Goal: Answer question/provide support

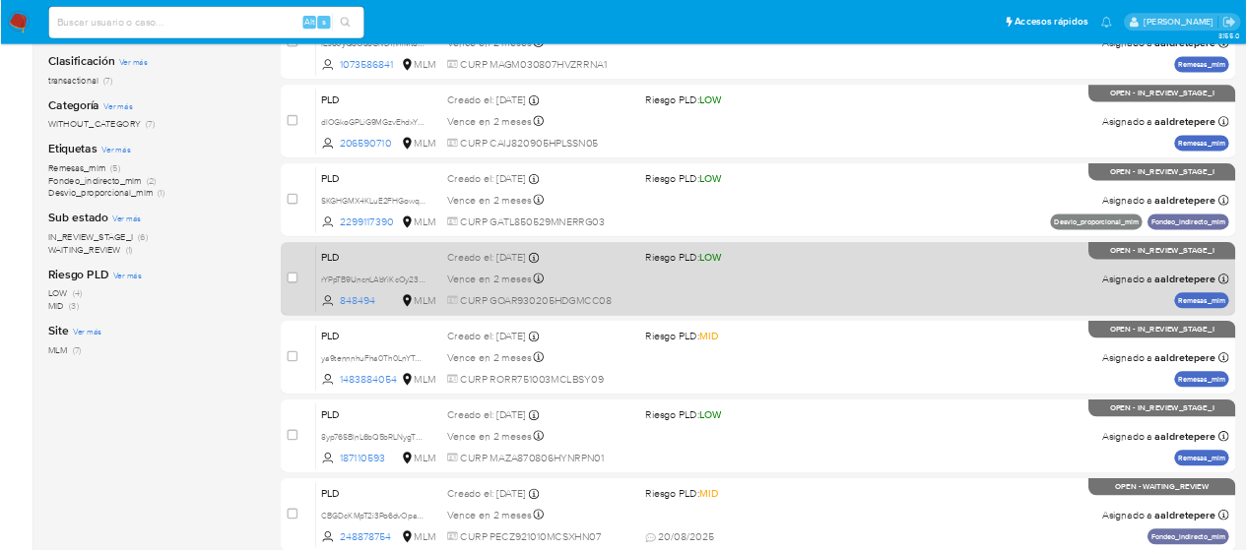
scroll to position [295, 0]
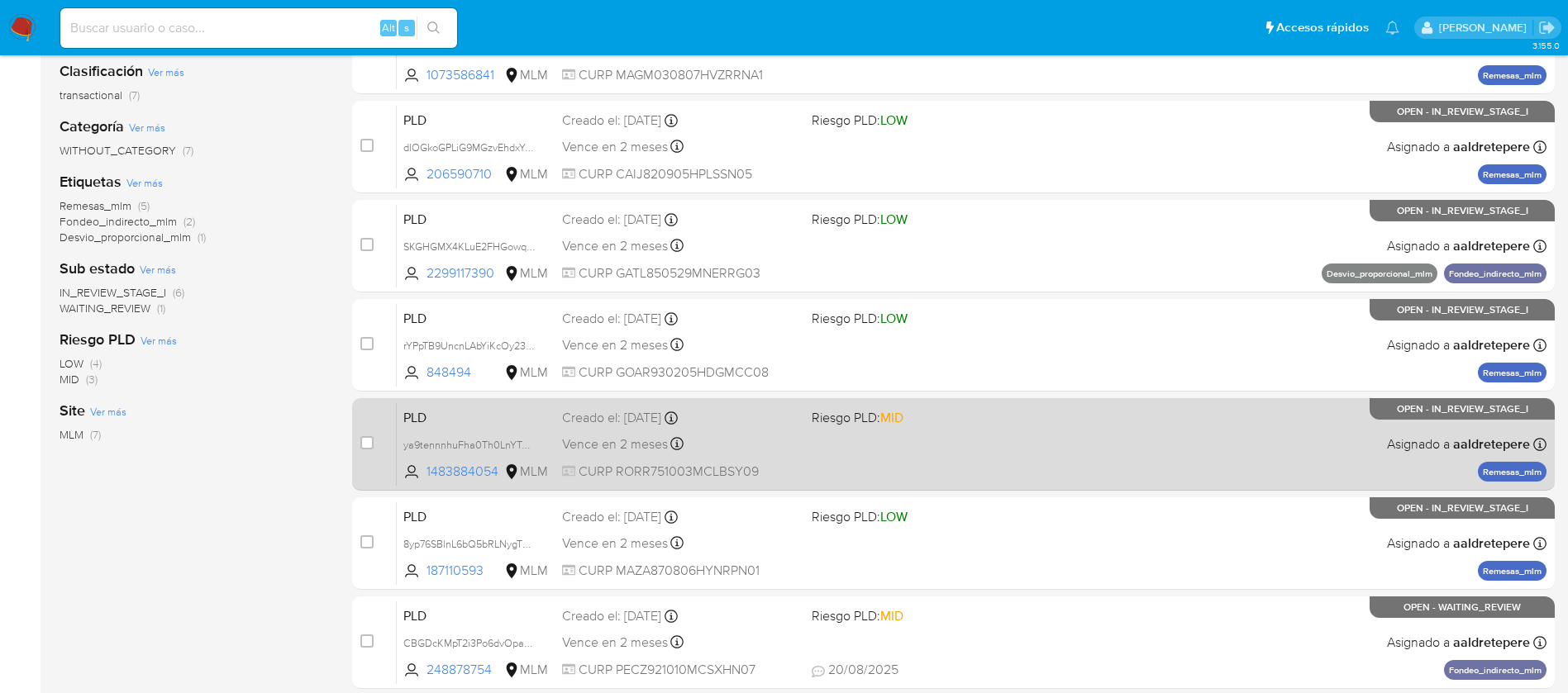
click at [924, 442] on div "PLD ya9tennnhuFha0Th0LnYTuuX 1483884054 MLM Riesgo PLD: MID Creado el: 12/08/20…" at bounding box center [972, 444] width 1150 height 83
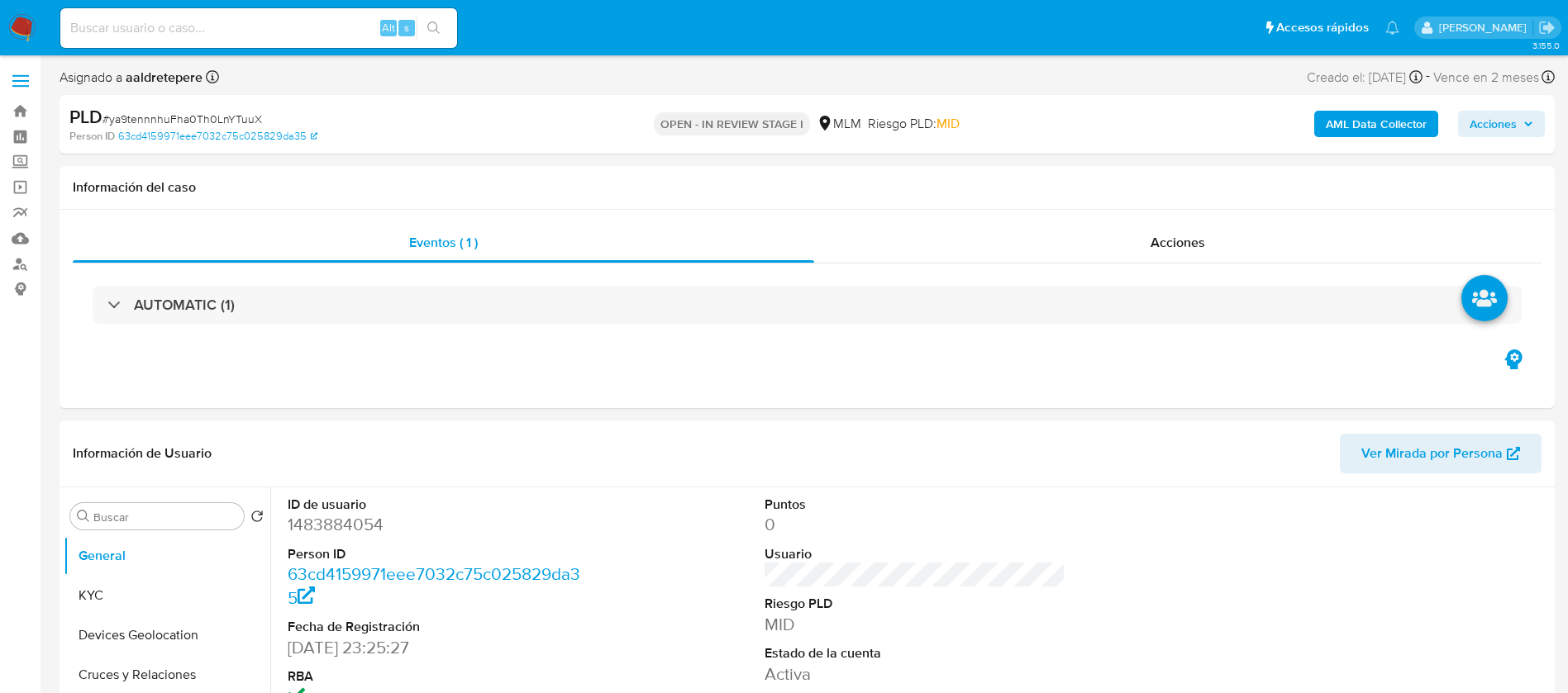
select select "10"
click at [171, 598] on button "KYC" at bounding box center [160, 595] width 193 height 39
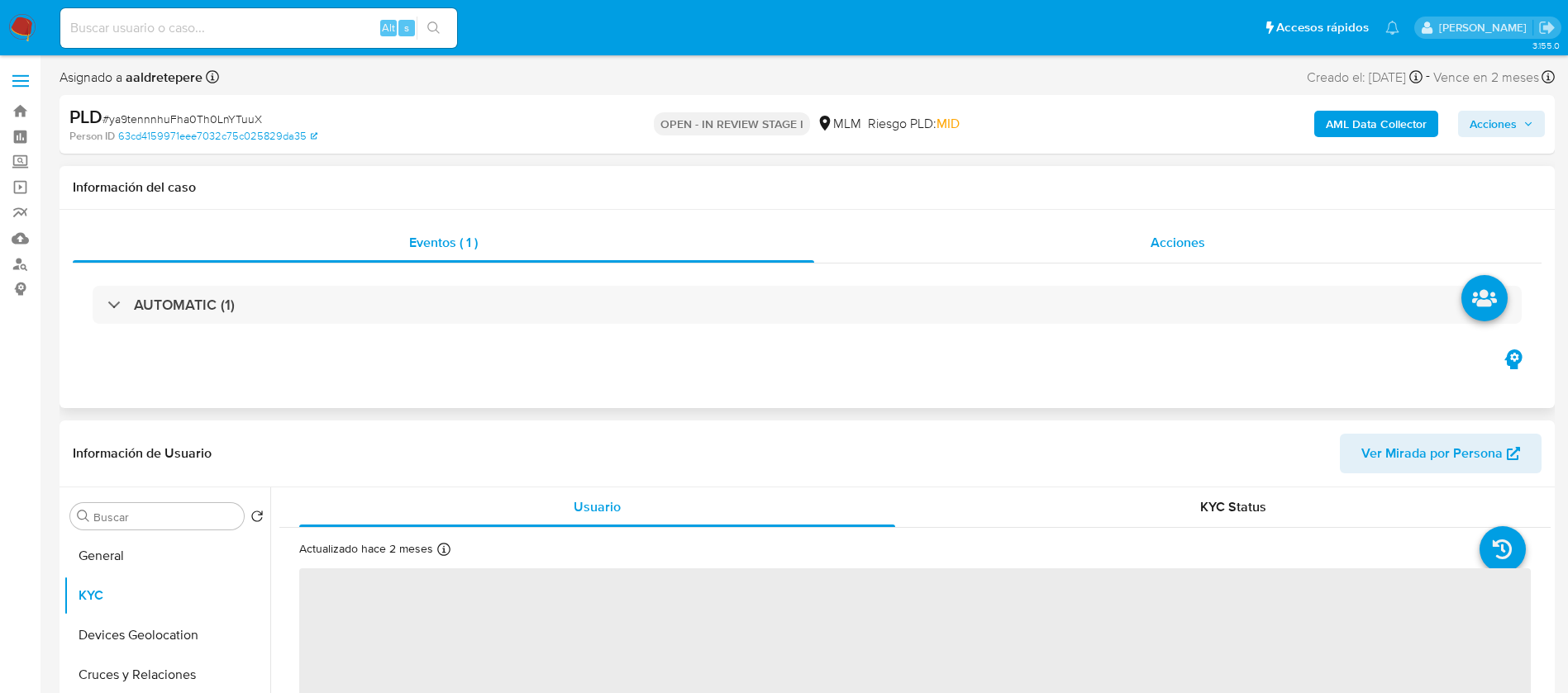
click at [1174, 228] on div "Acciones" at bounding box center [1178, 242] width 728 height 39
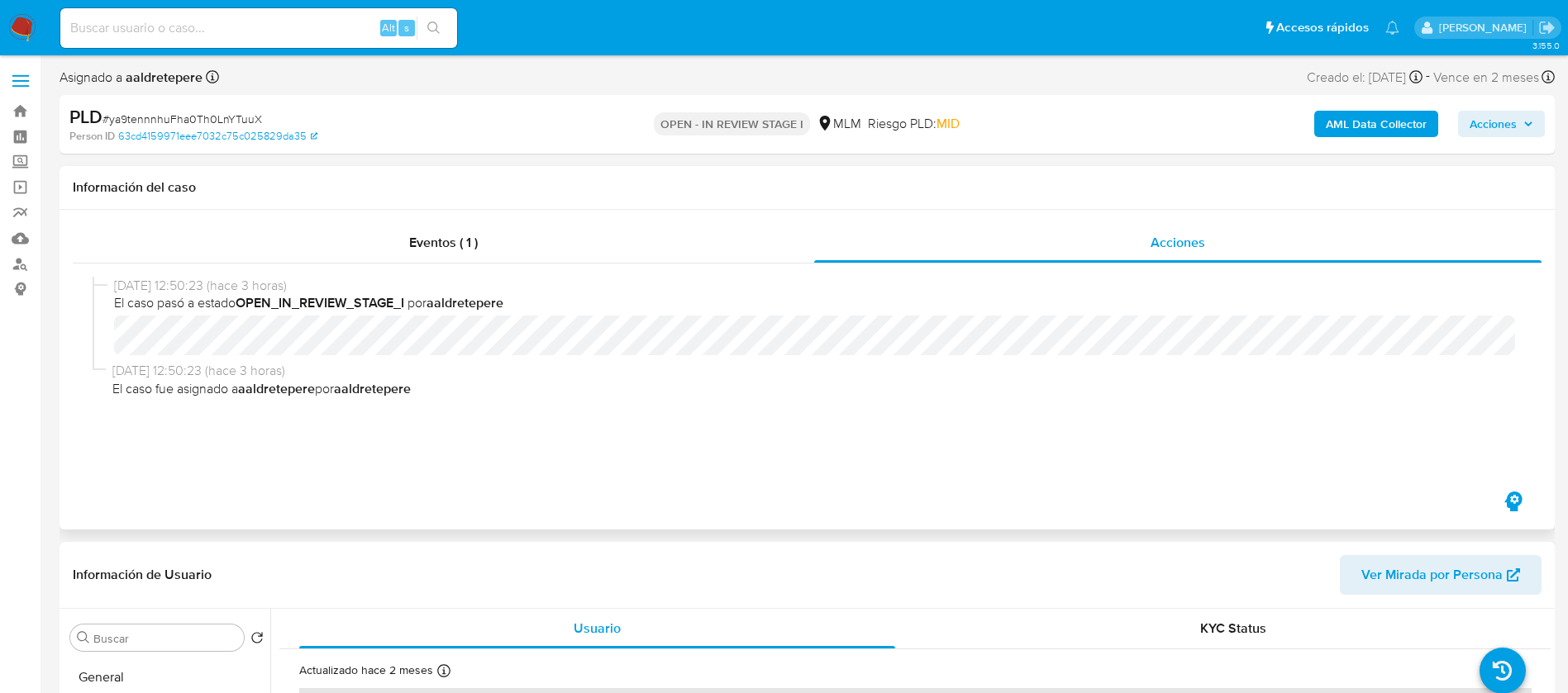
drag, startPoint x: 1183, startPoint y: 236, endPoint x: 1170, endPoint y: 276, distance: 42.1
click at [1182, 237] on span "Acciones" at bounding box center [1178, 242] width 55 height 19
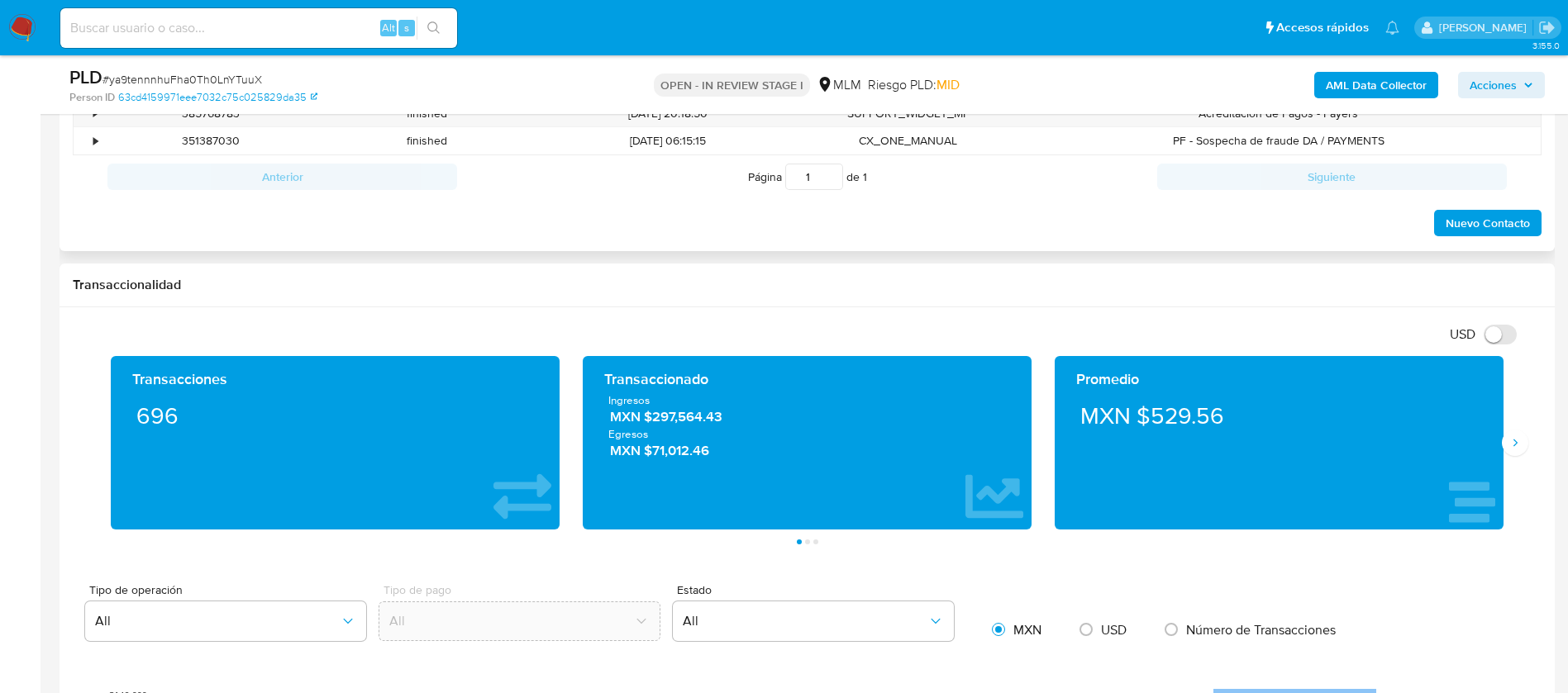
scroll to position [743, 0]
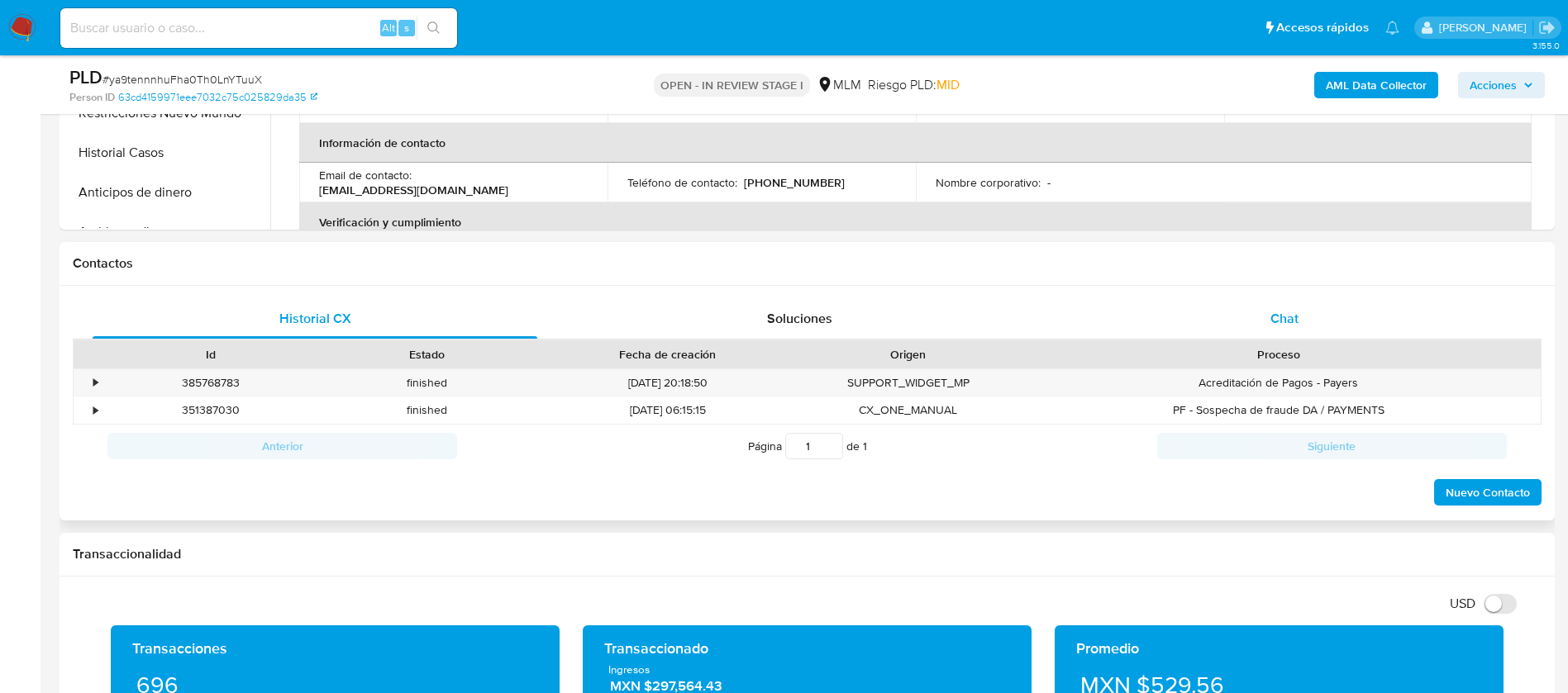
click at [1275, 319] on span "Chat" at bounding box center [1283, 318] width 28 height 19
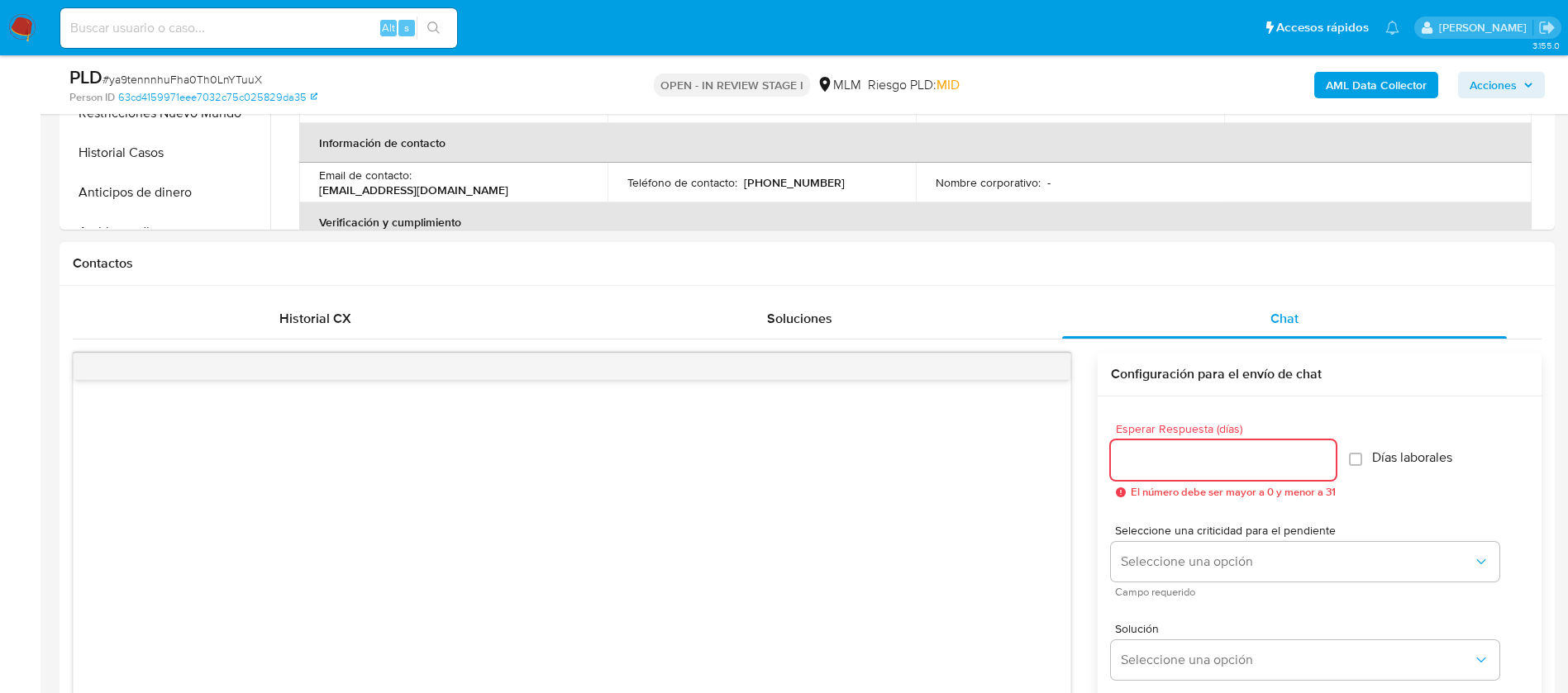
click at [1200, 462] on input "Esperar Respuesta (días)" at bounding box center [1223, 461] width 225 height 22
type input "5"
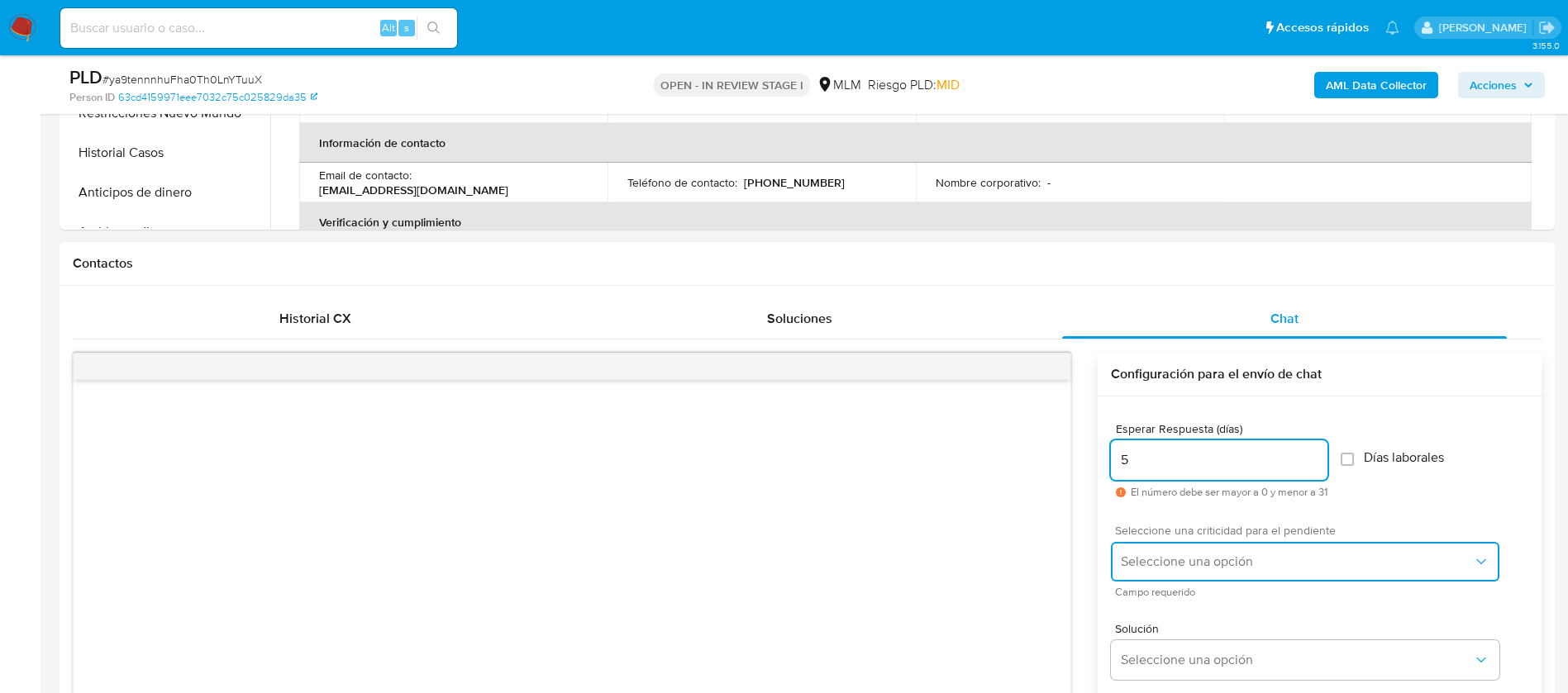
click at [1162, 565] on span "Seleccione una opción" at bounding box center [1296, 562] width 352 height 17
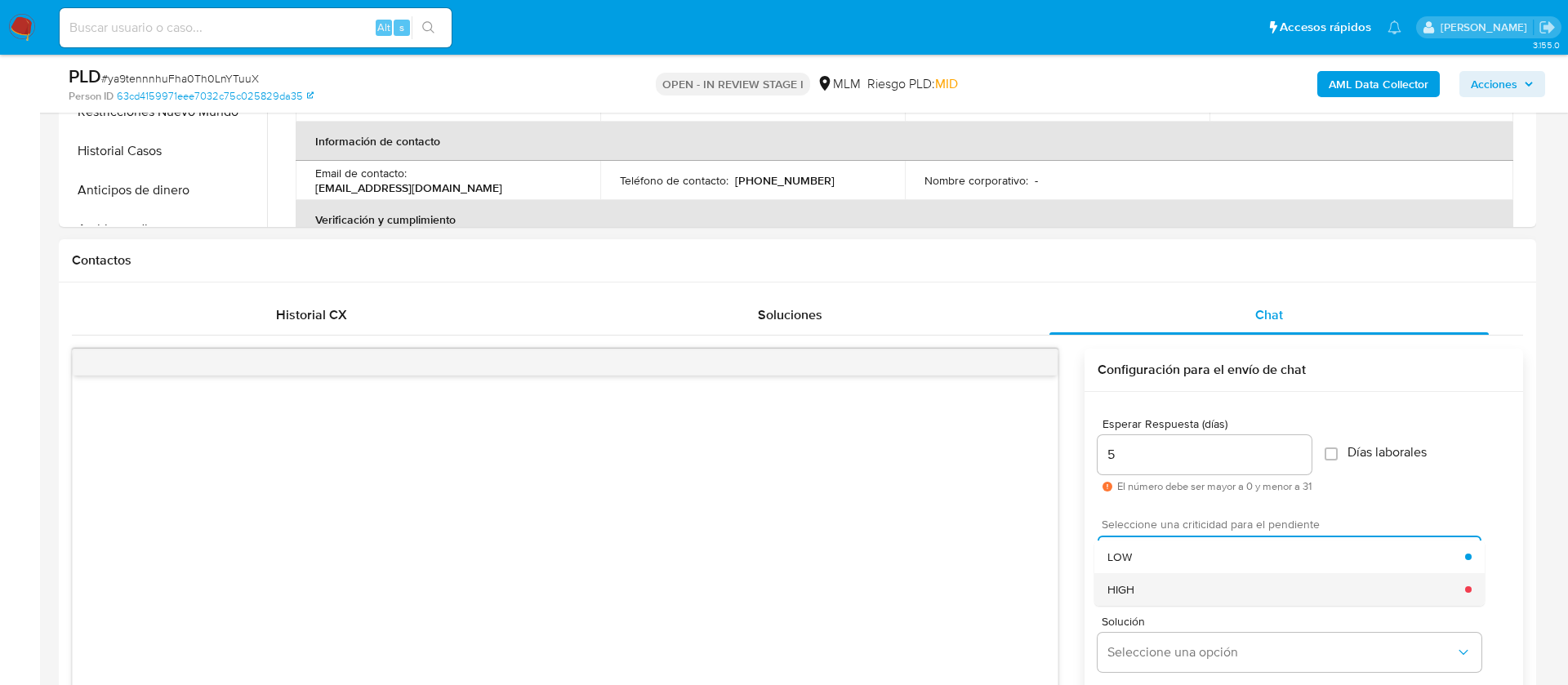
click at [1146, 590] on div "HIGH" at bounding box center [1285, 589] width 357 height 32
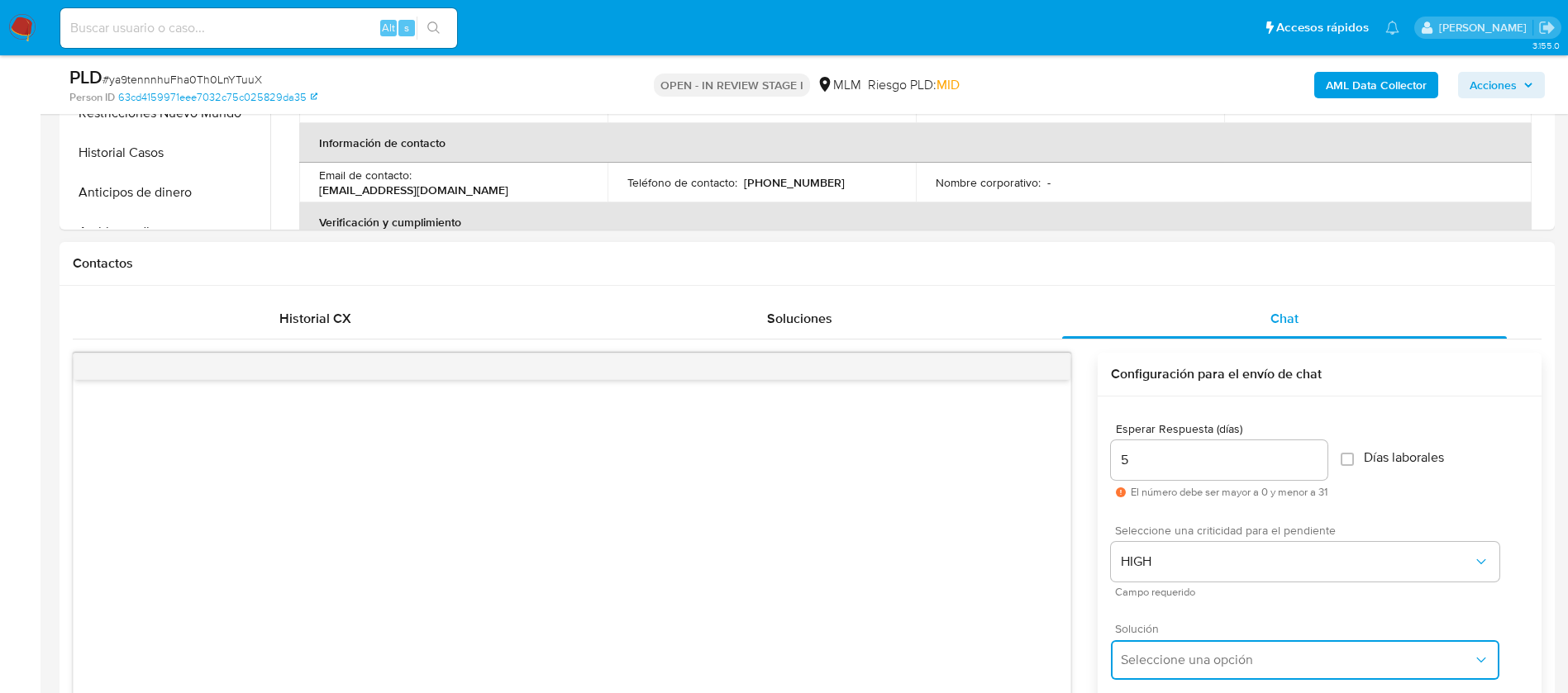
click at [1177, 649] on button "Seleccione una opción" at bounding box center [1304, 659] width 389 height 39
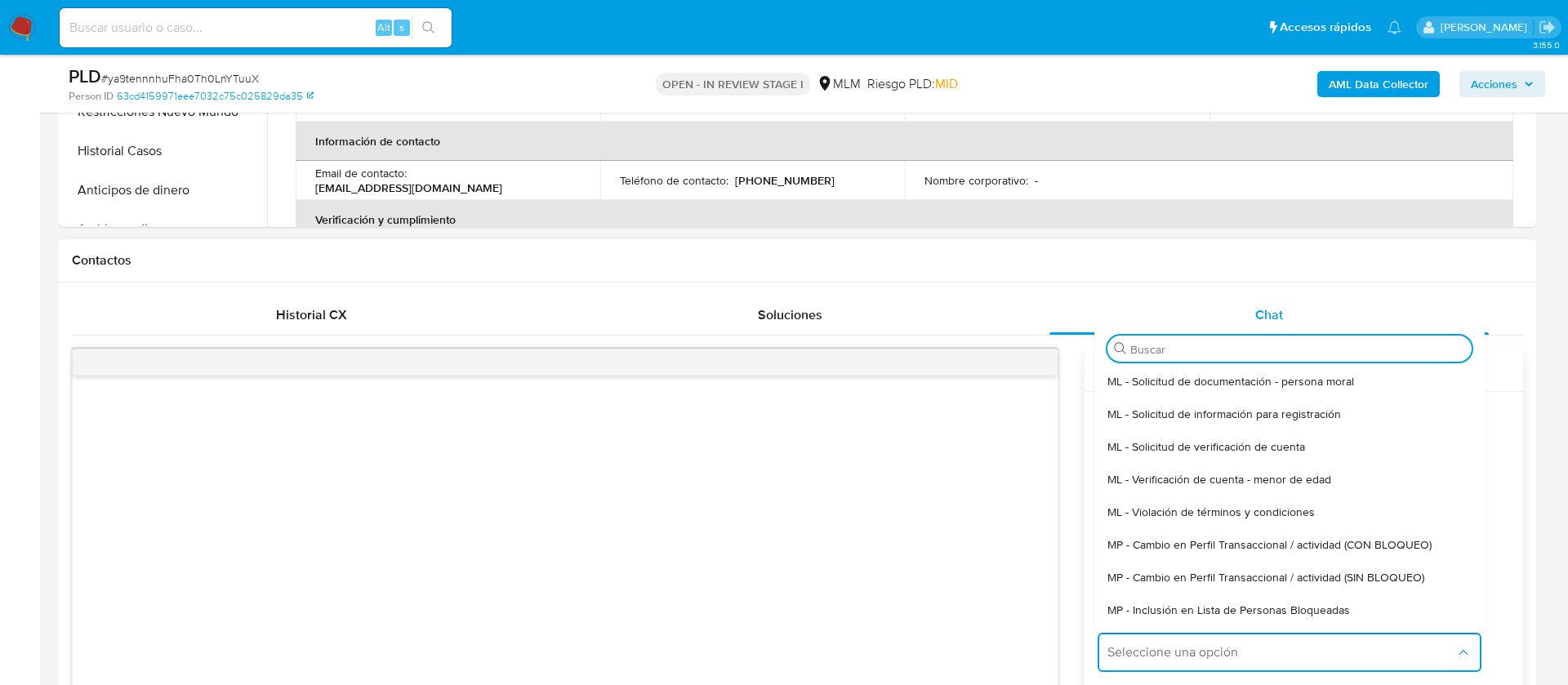
click at [1212, 456] on div "ML - Solicitud de verificación de cuenta" at bounding box center [1289, 446] width 364 height 32
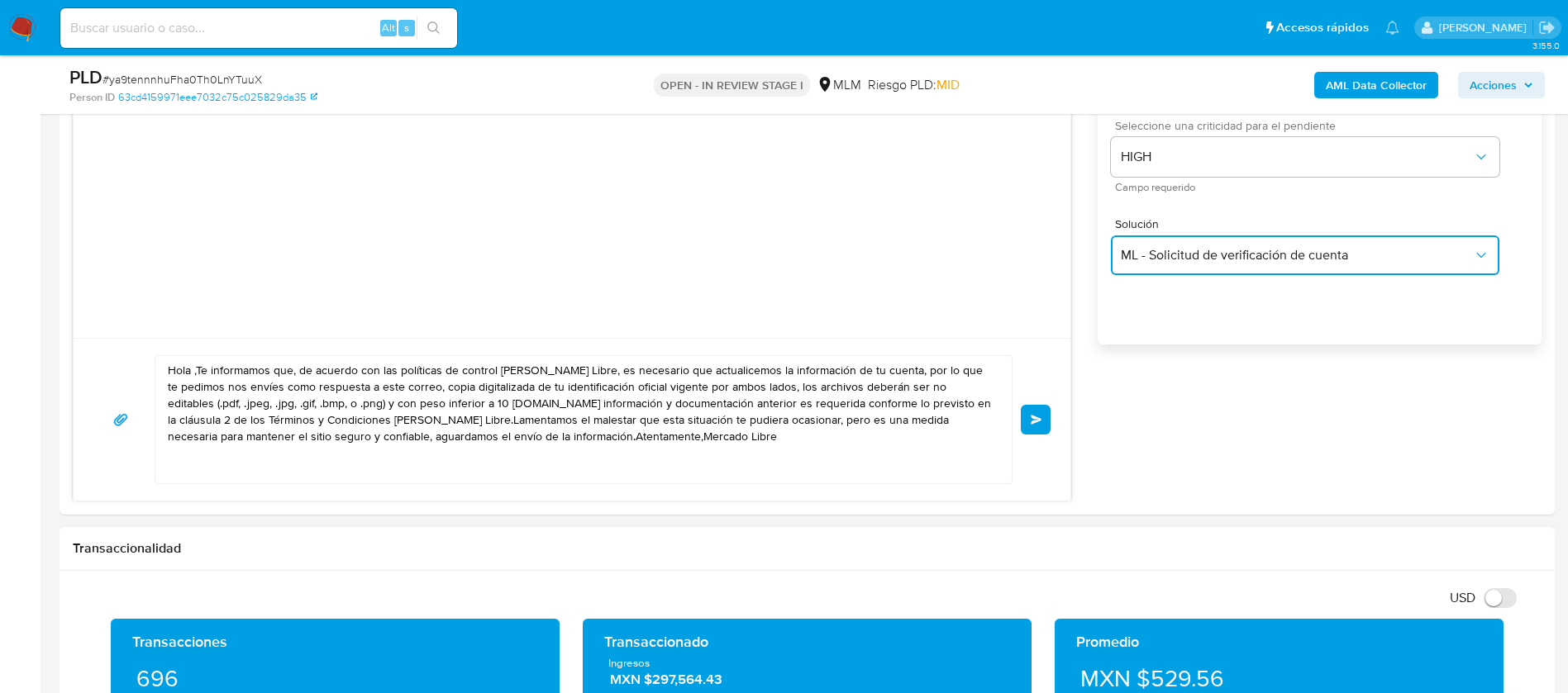
scroll to position [1239, 0]
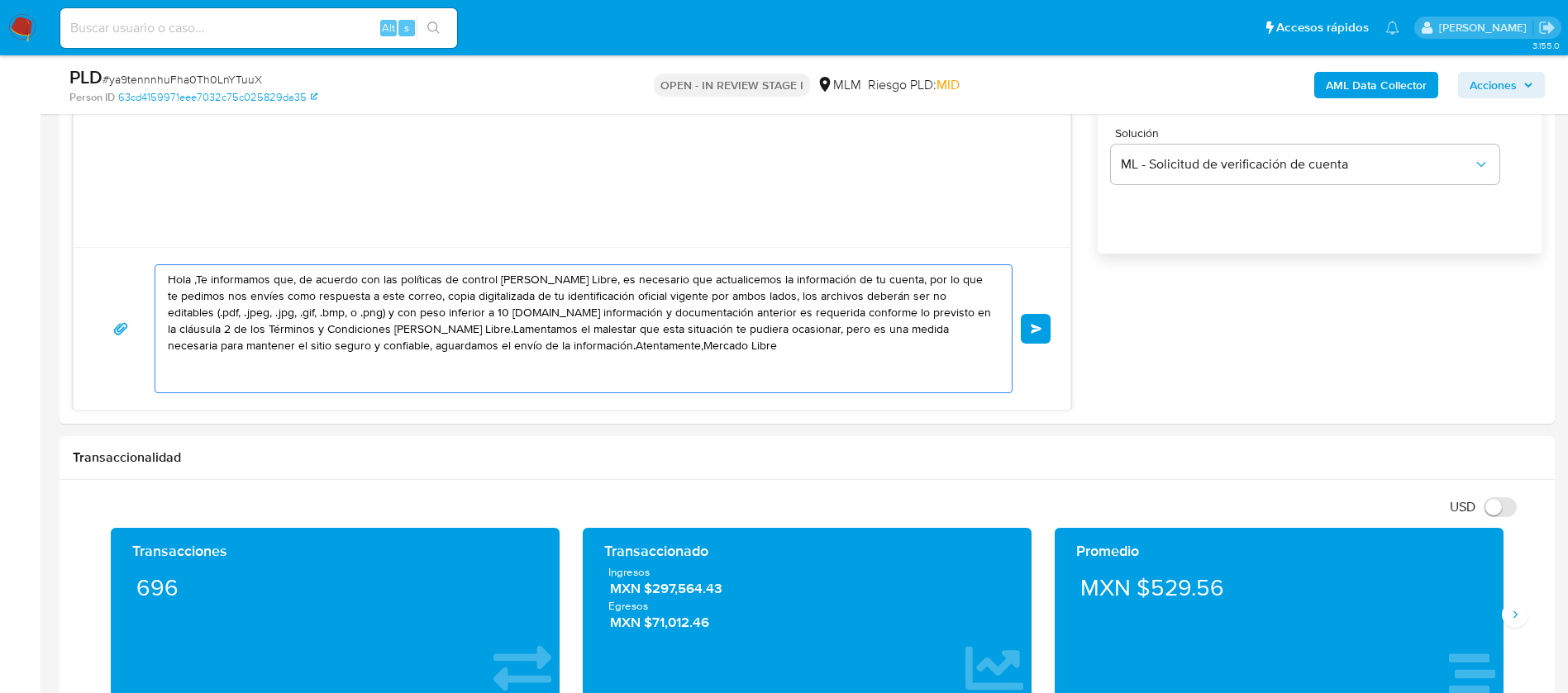
drag, startPoint x: 619, startPoint y: 354, endPoint x: 28, endPoint y: 239, distance: 602.1
click at [28, 239] on section "Bandeja Tablero Screening Búsqueda en Listas Watchlist Herramientas Operaciones…" at bounding box center [784, 671] width 1568 height 3821
paste textarea "LOREMIPS DOLOR SITAM CONSEC ADIP El seddoeiusmo tem in ut laboreetdolo ma aliqu…"
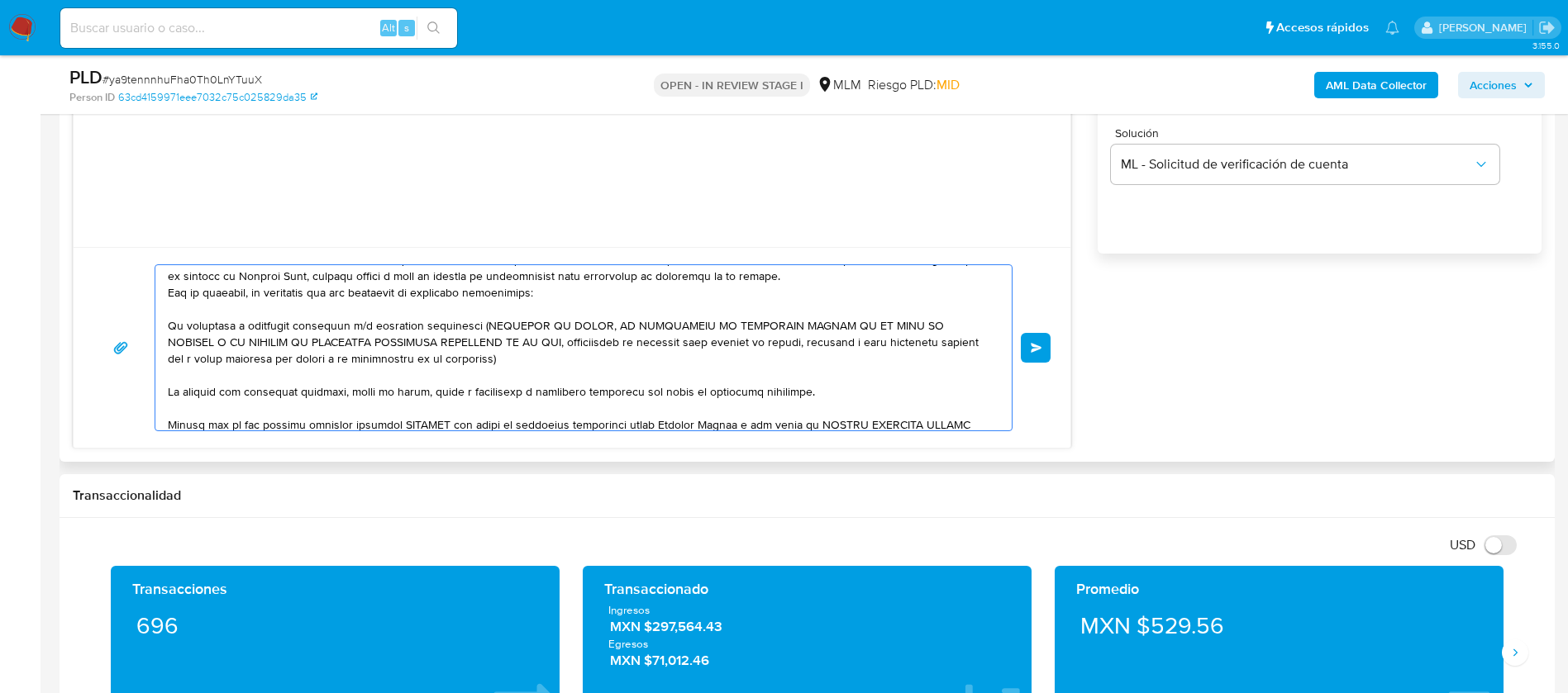
scroll to position [0, 0]
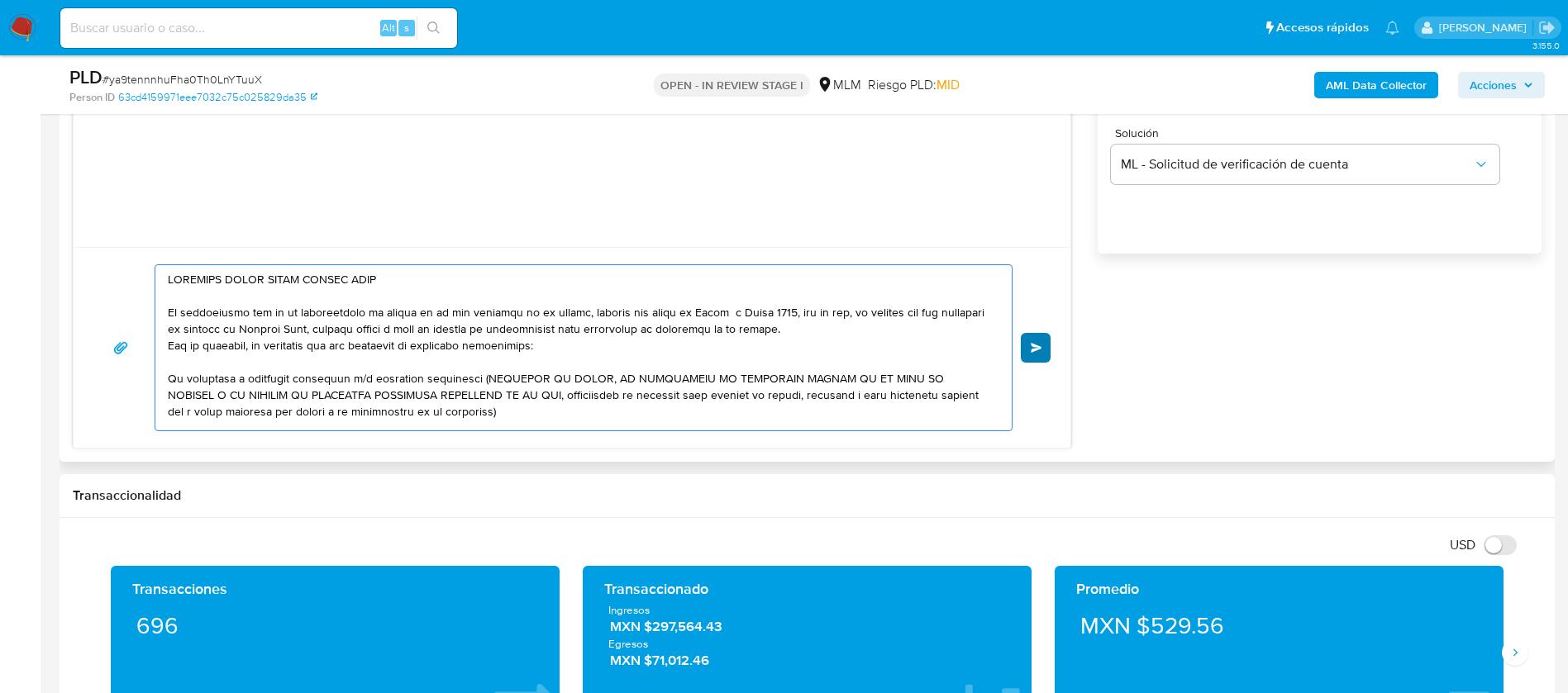
type textarea "LOREMIPS DOLOR SITAM CONSEC ADIP El seddoeiusmo tem in ut laboreetdolo ma aliqu…"
click at [1027, 339] on button "Enviar" at bounding box center [1035, 347] width 29 height 29
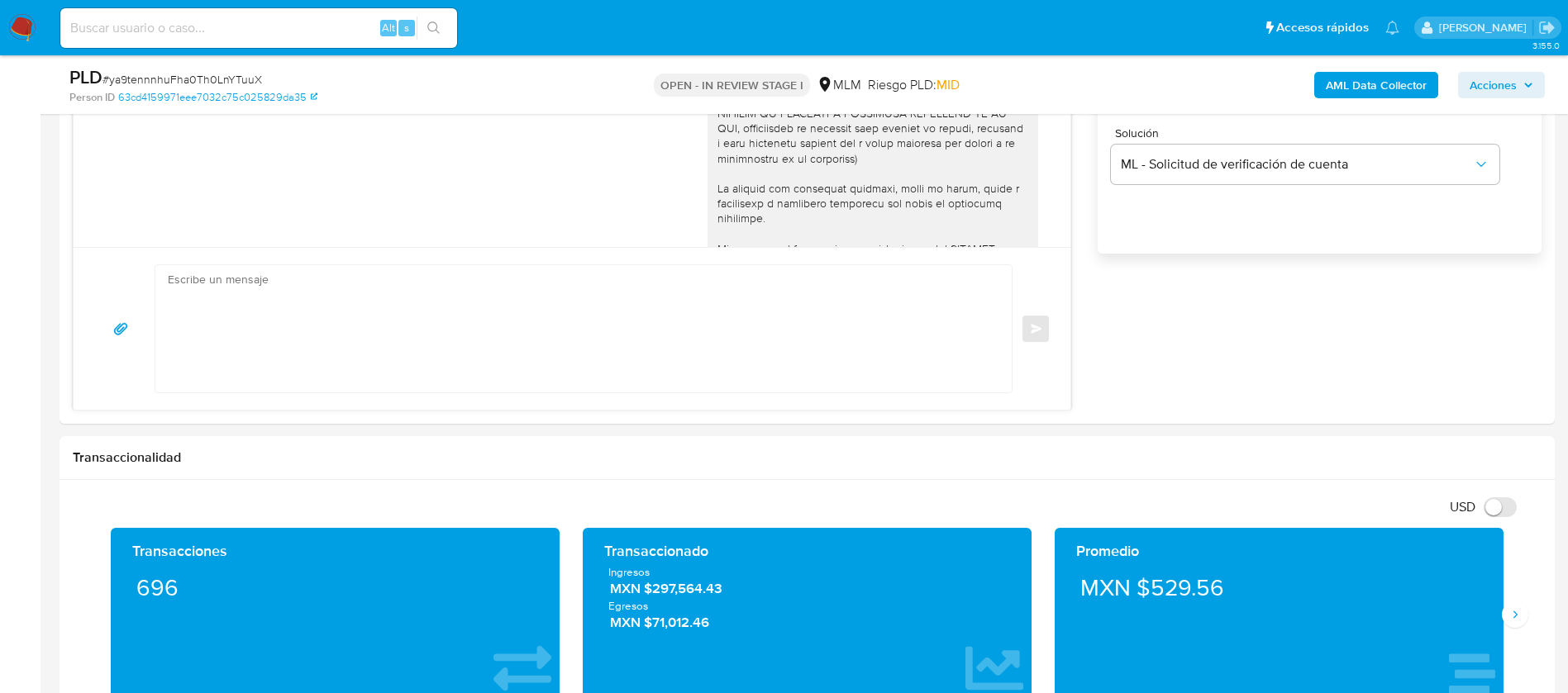
scroll to position [183, 0]
